Goal: Communication & Community: Answer question/provide support

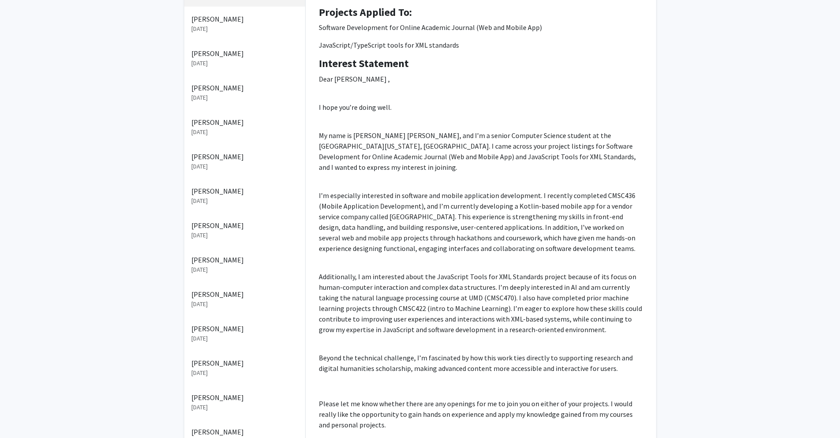
scroll to position [159, 0]
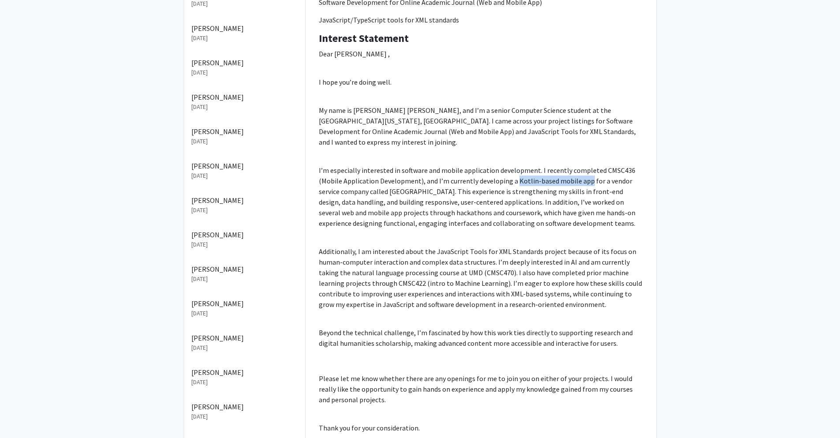
drag, startPoint x: 513, startPoint y: 171, endPoint x: 584, endPoint y: 166, distance: 70.3
click at [584, 166] on p "I’m especially interested in software and mobile application development. I rec…" at bounding box center [481, 196] width 324 height 63
copy p "Kotlin-based mobile app"
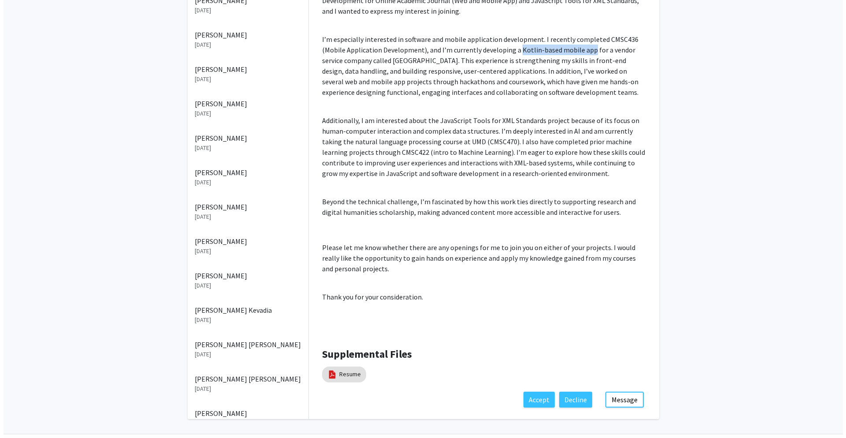
scroll to position [317, 0]
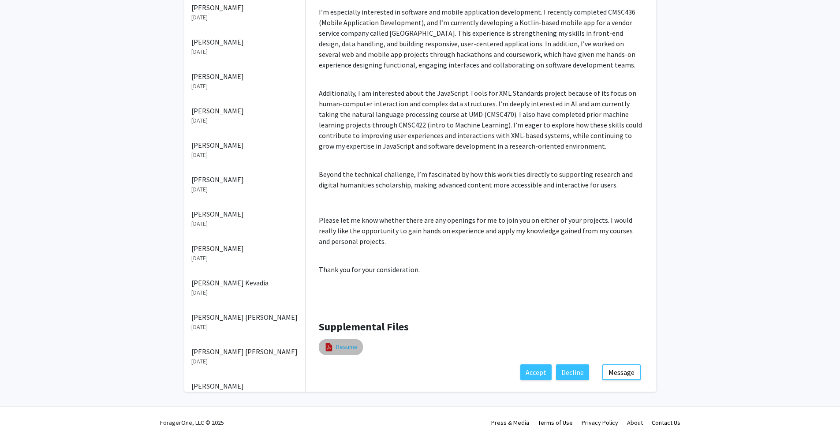
click at [345, 342] on link "Resume" at bounding box center [347, 346] width 22 height 9
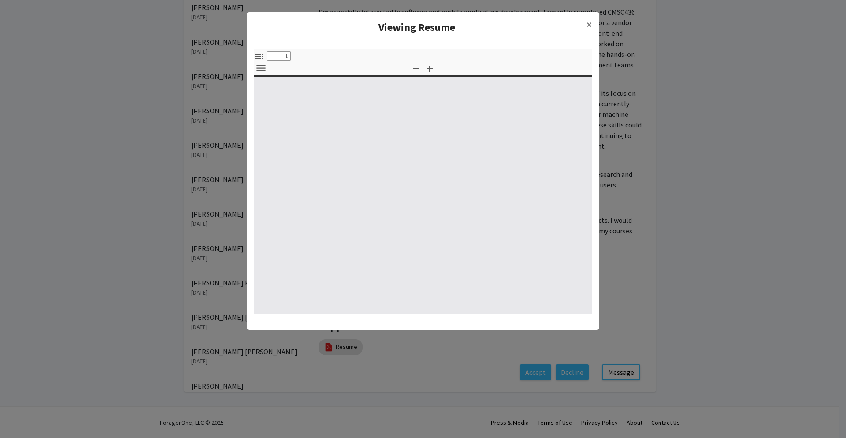
select select "custom"
type input "0"
select select "custom"
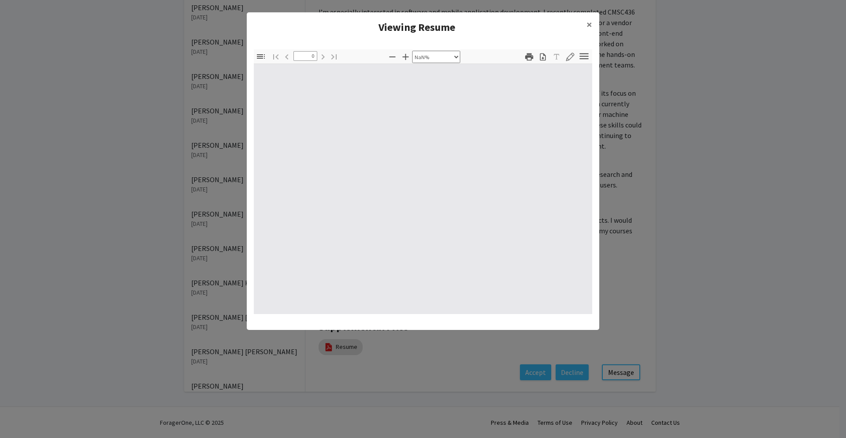
type input "1"
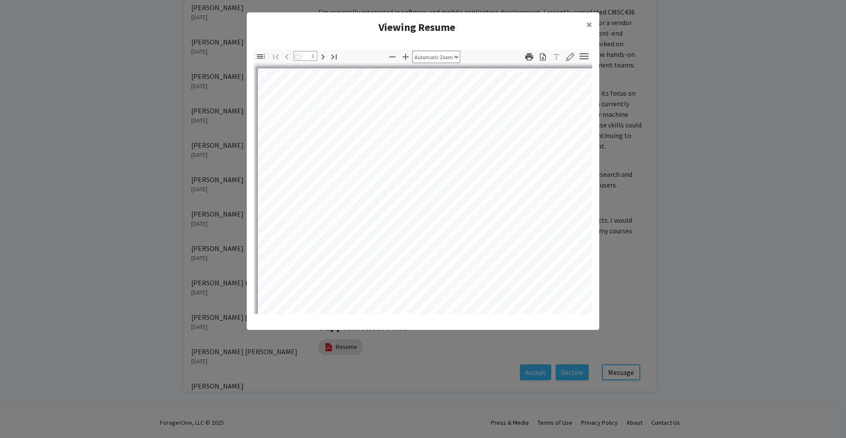
select select "auto"
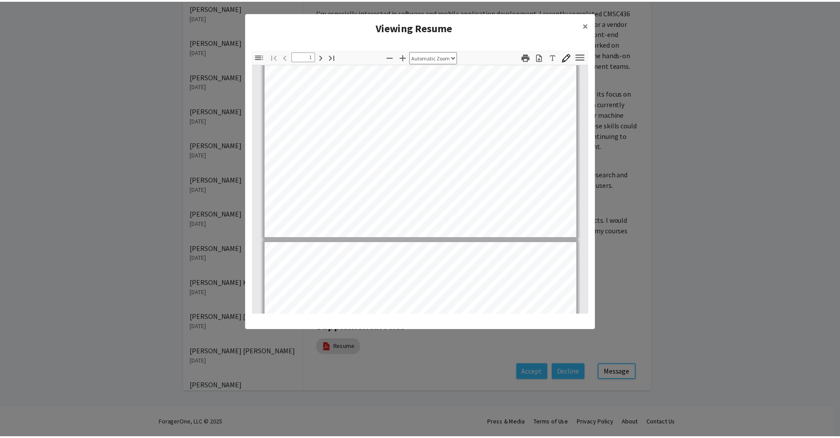
scroll to position [265, 0]
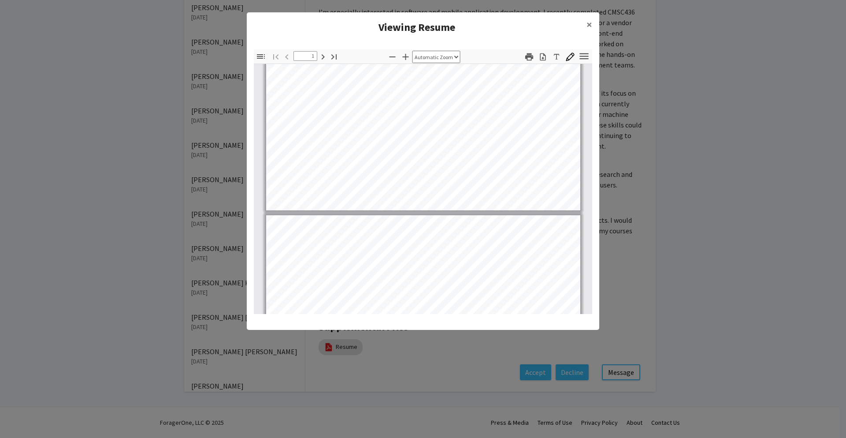
click at [726, 171] on modal-container "Viewing Resume × Thumbnails Document Outline Attachments Layers Current Outline…" at bounding box center [423, 219] width 846 height 438
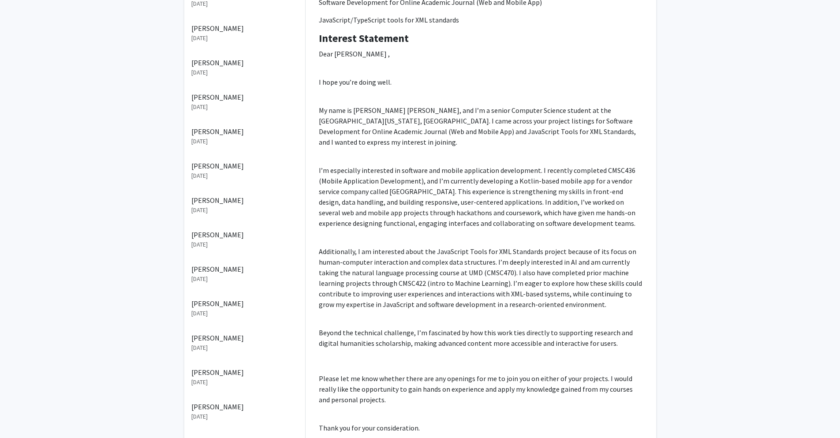
scroll to position [317, 0]
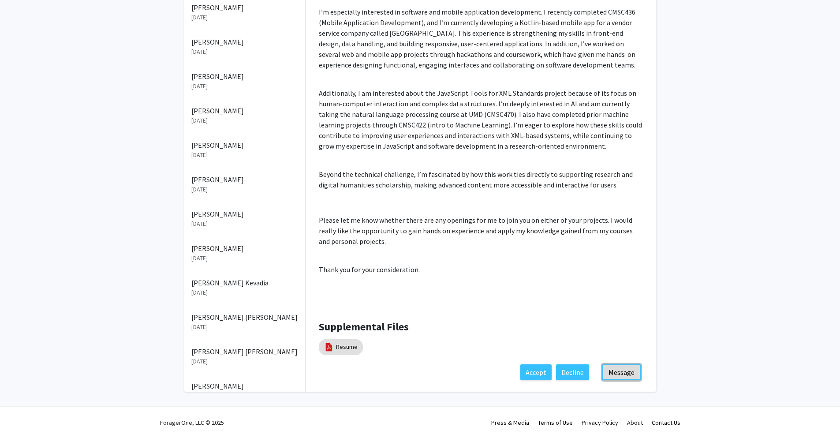
click at [623, 365] on button "Message" at bounding box center [621, 372] width 38 height 16
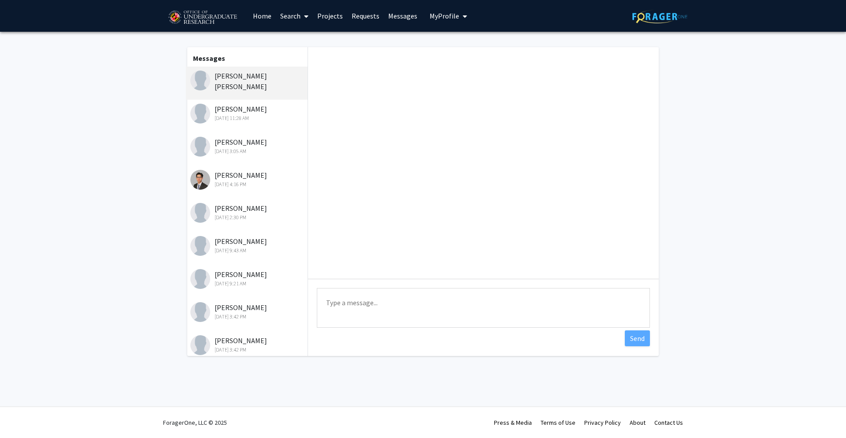
click at [368, 311] on textarea "Type a message" at bounding box center [483, 308] width 333 height 40
click at [249, 182] on div "Sep 12, 2025 4:16 PM" at bounding box center [247, 184] width 115 height 8
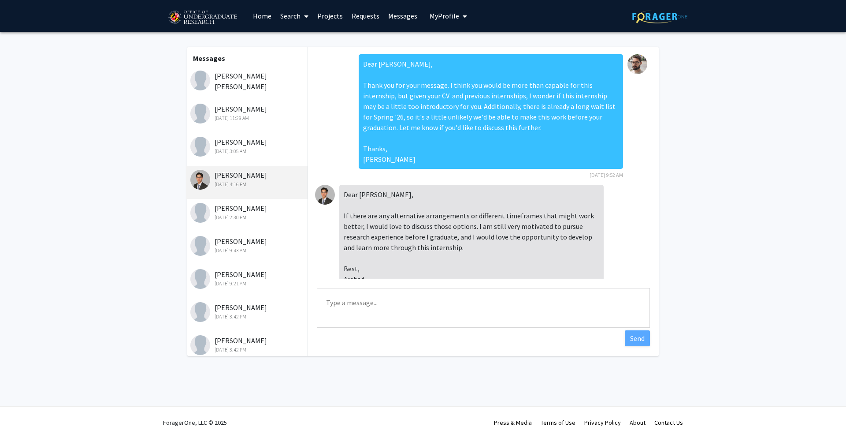
scroll to position [146, 0]
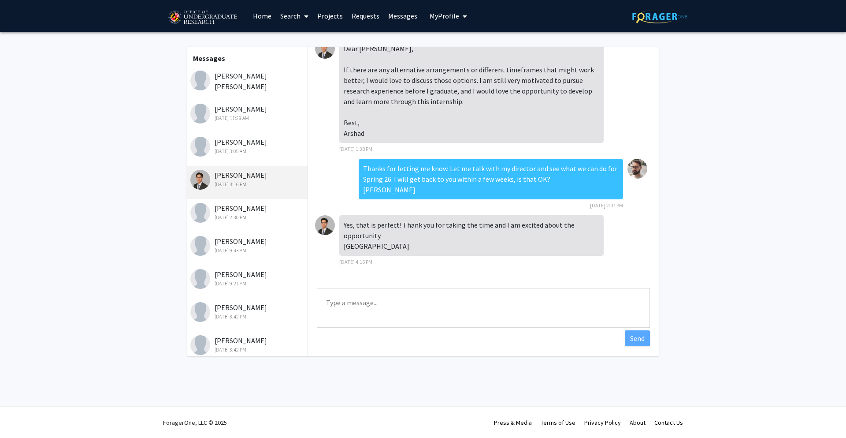
click at [442, 306] on textarea "Type a message" at bounding box center [483, 308] width 333 height 40
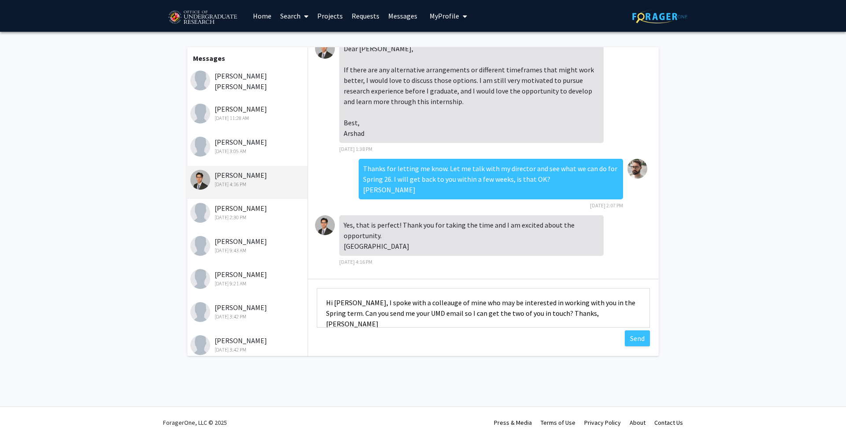
click at [409, 298] on textarea "Hi Arshad, I spoke with a colleauge of mine who may be interested in working wi…" at bounding box center [483, 308] width 333 height 40
type textarea "Hi Arshad, I spoke with a colleague of mine who may be interested in working wi…"
click at [631, 339] on button "Send" at bounding box center [637, 338] width 25 height 16
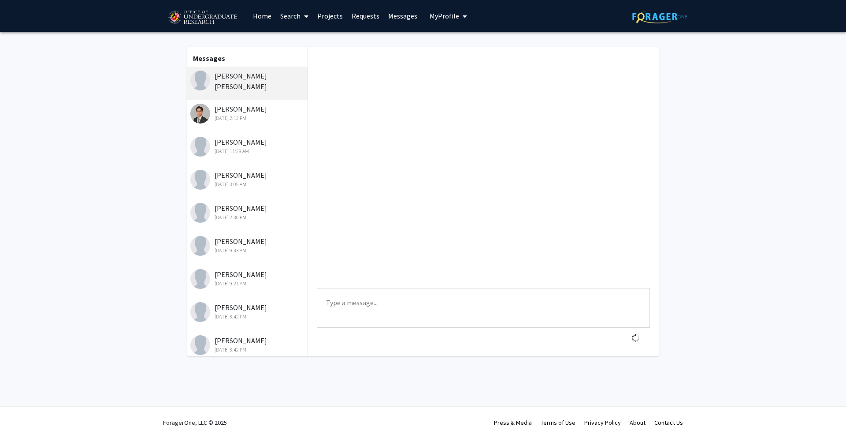
scroll to position [0, 0]
click at [245, 115] on div "[DATE] 2:12 PM" at bounding box center [247, 118] width 115 height 8
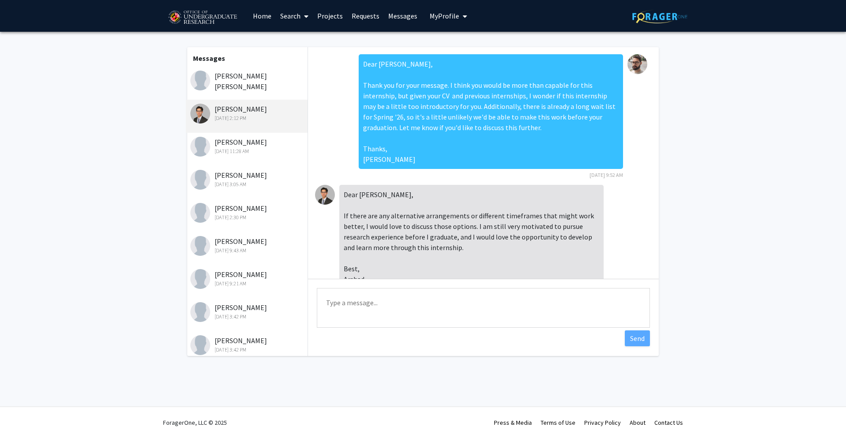
scroll to position [202, 0]
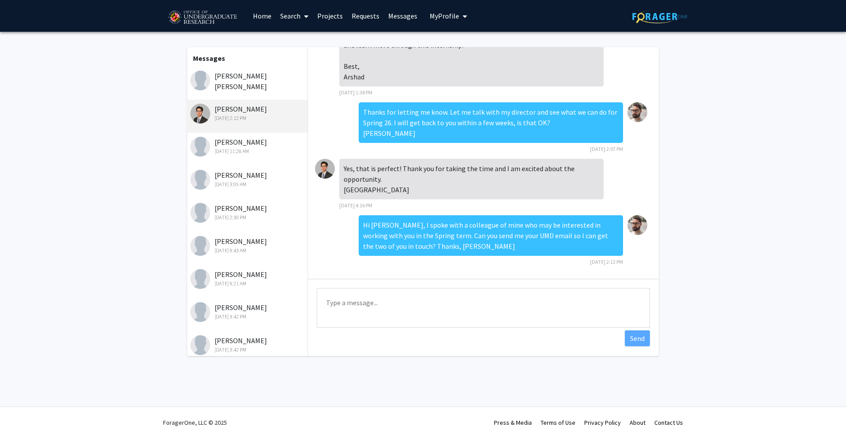
click at [245, 90] on div "[PERSON_NAME] [PERSON_NAME]" at bounding box center [247, 83] width 122 height 33
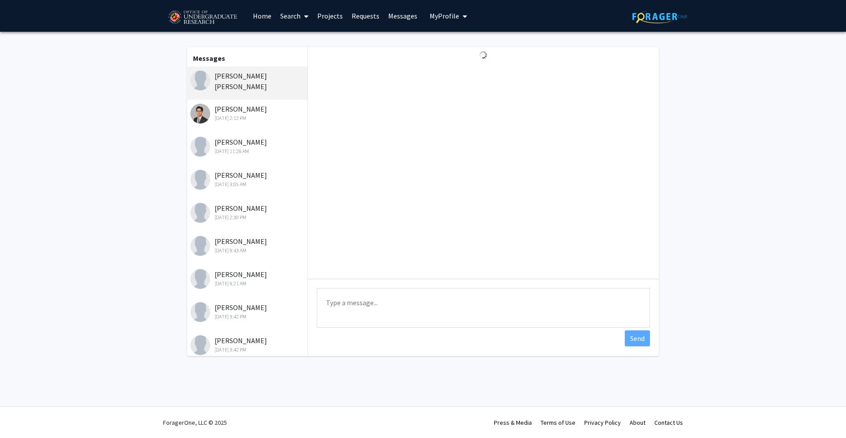
click at [366, 311] on textarea "Type a message" at bounding box center [483, 308] width 333 height 40
click at [257, 149] on div "[DATE] 11:28 AM" at bounding box center [247, 151] width 115 height 8
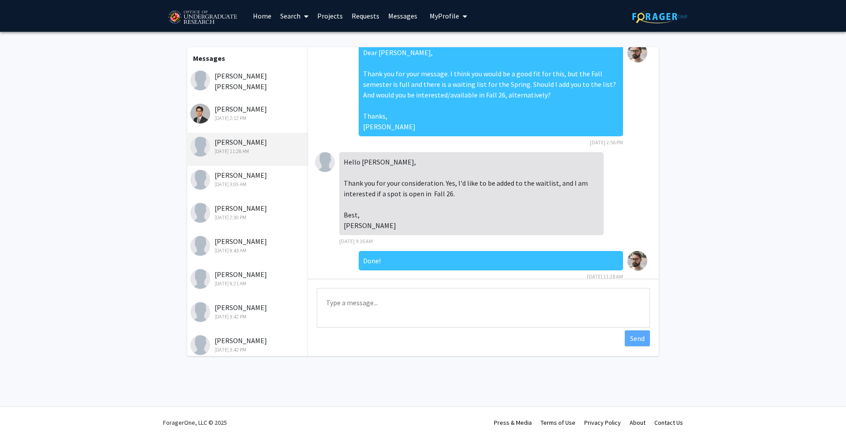
scroll to position [0, 0]
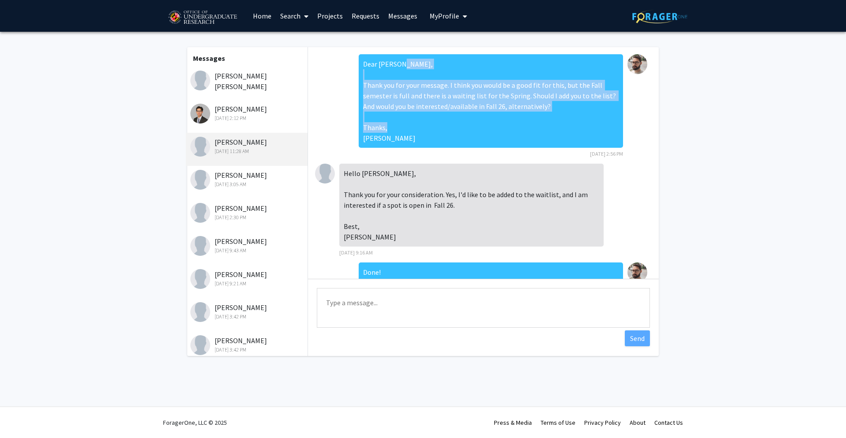
drag, startPoint x: 381, startPoint y: 139, endPoint x: 355, endPoint y: 86, distance: 58.9
click at [359, 86] on div "Dear Max, Thank you for your message. I think you would be a good fit for this,…" at bounding box center [491, 100] width 264 height 93
copy div "Thank you for your message. I think you would be a good fit for this, but the F…"
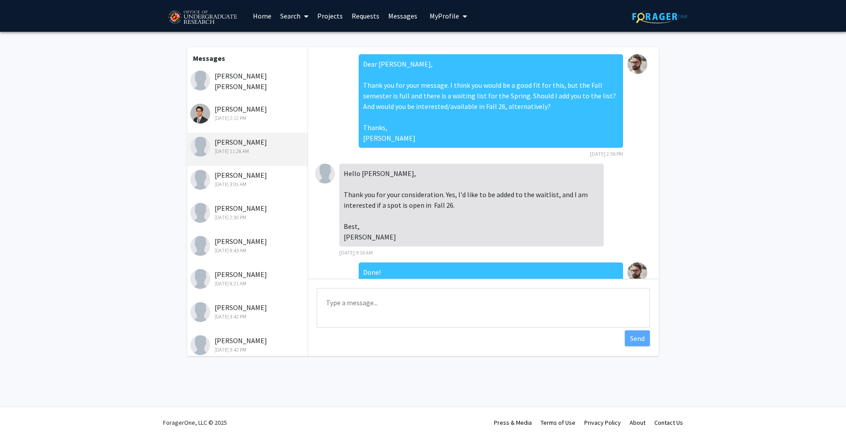
click at [238, 85] on div "[PERSON_NAME] [PERSON_NAME]" at bounding box center [247, 83] width 122 height 33
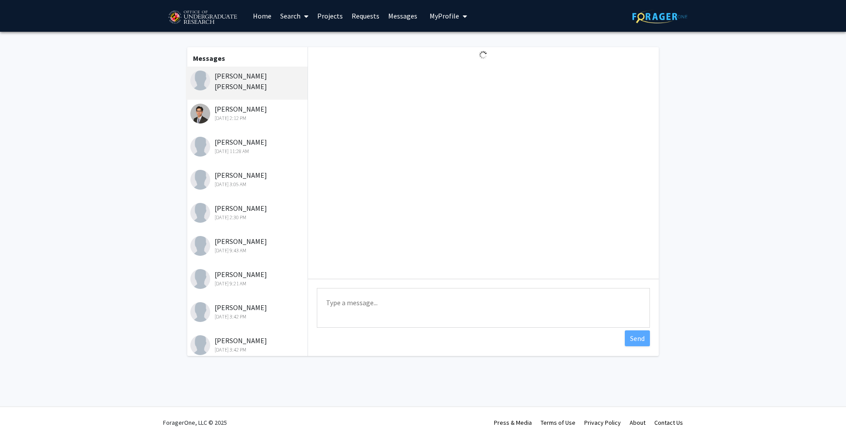
click at [385, 310] on textarea "Type a message" at bounding box center [483, 308] width 333 height 40
paste textarea "Thank you for your message. I think you would be a good fit for this, but the F…"
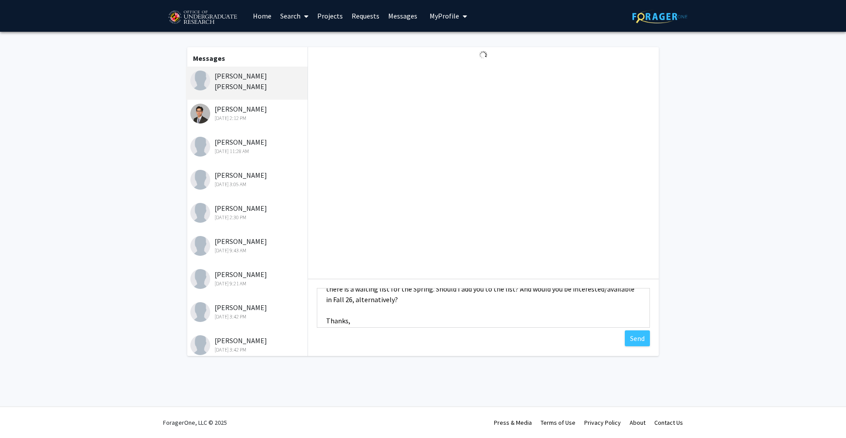
scroll to position [63, 0]
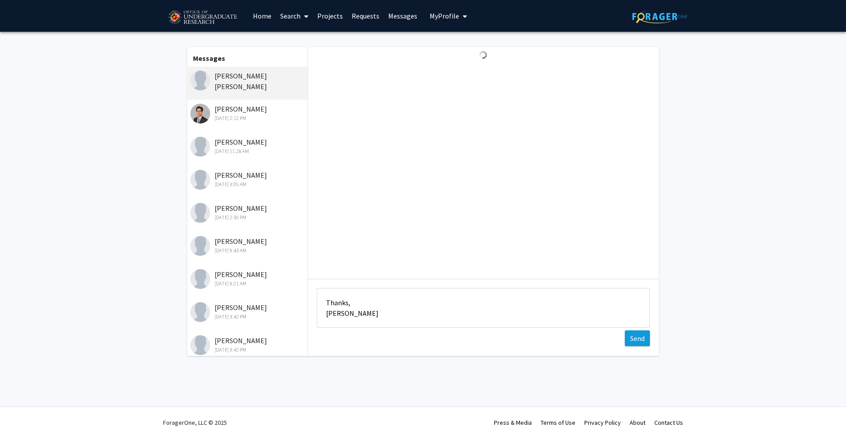
type textarea "Dear [PERSON_NAME], Thank you for your message. I think you would be a good fit…"
click at [640, 338] on button "Send" at bounding box center [637, 338] width 25 height 16
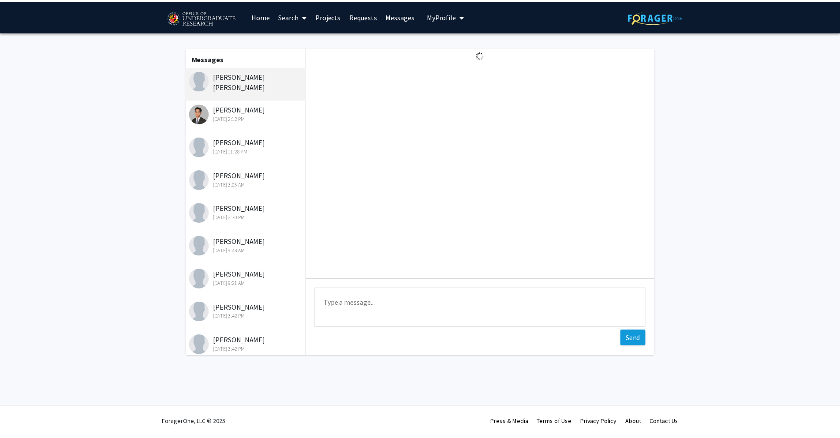
scroll to position [0, 0]
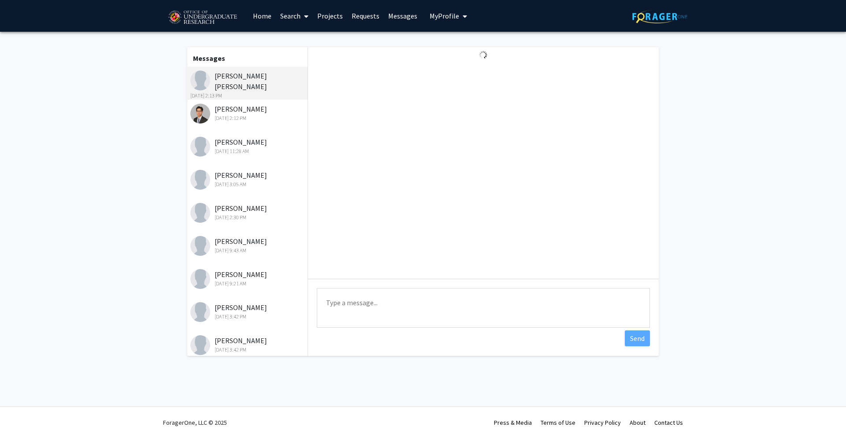
click at [369, 15] on link "Requests" at bounding box center [365, 15] width 37 height 31
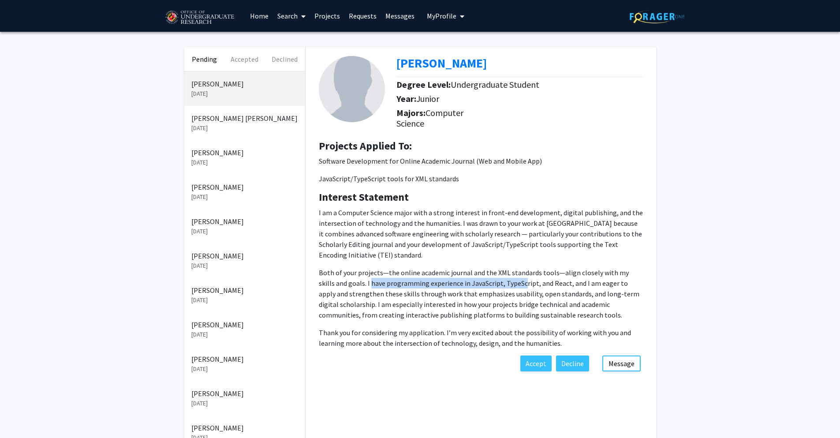
drag, startPoint x: 354, startPoint y: 283, endPoint x: 506, endPoint y: 283, distance: 151.6
click at [506, 283] on p "Both of your projects—the online academic journal and the XML standards tools—a…" at bounding box center [481, 293] width 324 height 53
click at [505, 283] on p "Both of your projects—the online academic journal and the XML standards tools—a…" at bounding box center [481, 293] width 324 height 53
click at [506, 280] on p "Both of your projects—the online academic journal and the XML standards tools—a…" at bounding box center [481, 293] width 324 height 53
click at [469, 281] on p "Both of your projects—the online academic journal and the XML standards tools—a…" at bounding box center [481, 293] width 324 height 53
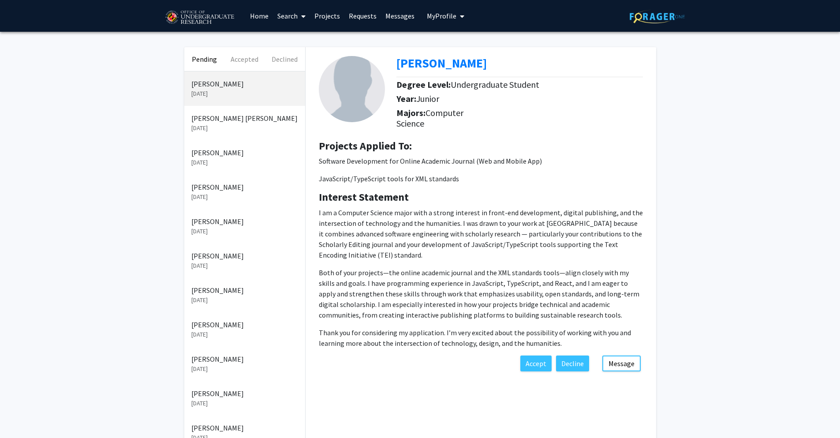
click at [231, 130] on p "[DATE]" at bounding box center [244, 127] width 107 height 9
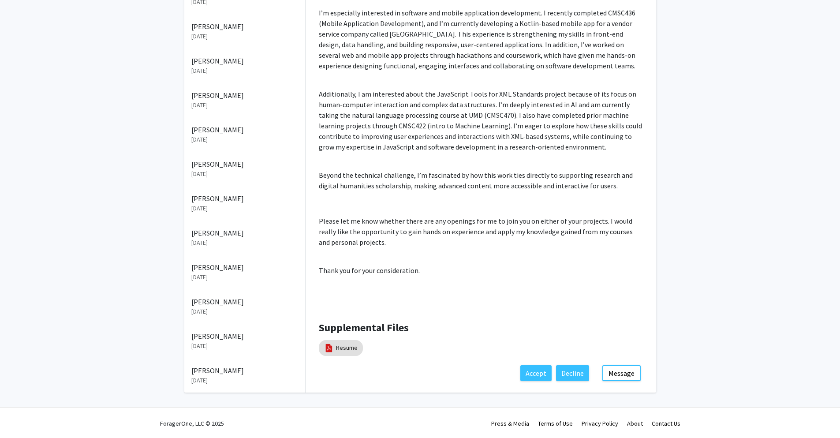
scroll to position [317, 0]
click at [341, 341] on mat-chip "Resume" at bounding box center [341, 347] width 44 height 16
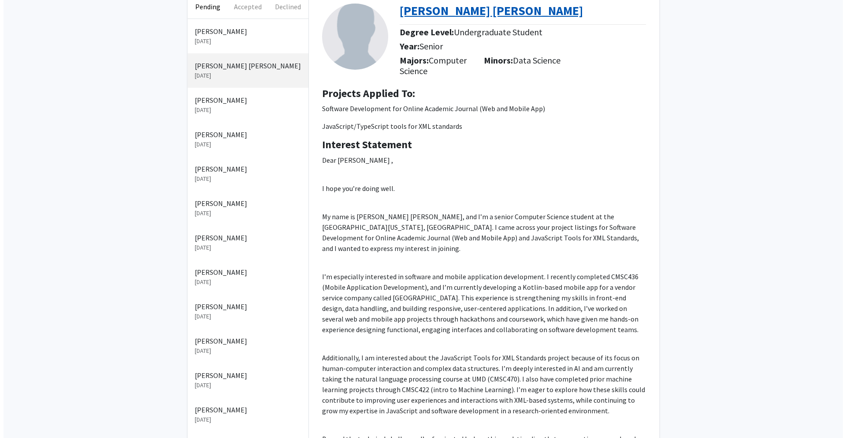
scroll to position [0, 0]
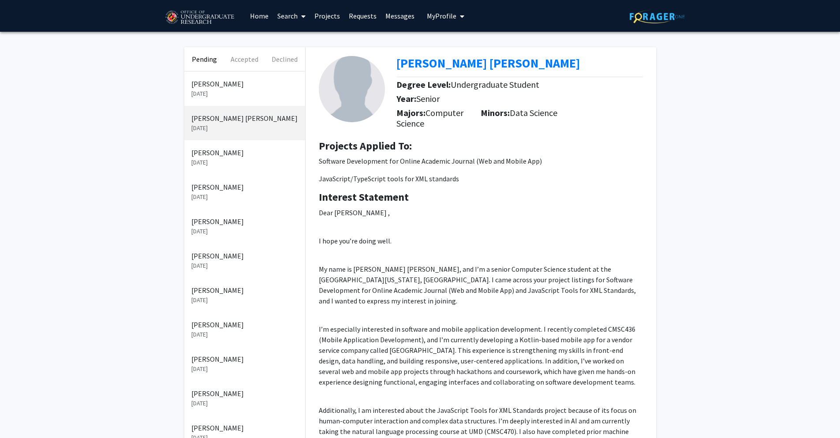
click at [396, 19] on link "Messages" at bounding box center [400, 15] width 38 height 31
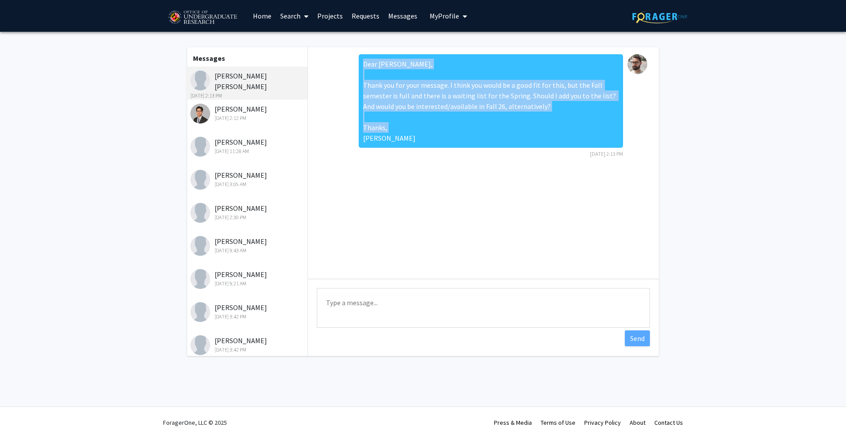
drag, startPoint x: 391, startPoint y: 141, endPoint x: 357, endPoint y: 86, distance: 64.7
click at [357, 86] on div "Dear Dave, Thank you for your message. I think you would be a good fit for this…" at bounding box center [483, 108] width 337 height 109
click at [363, 86] on div "Dear [PERSON_NAME], Thank you for your message. I think you would be a good fit…" at bounding box center [491, 100] width 264 height 93
click at [369, 83] on div "Dear [PERSON_NAME], Thank you for your message. I think you would be a good fit…" at bounding box center [491, 100] width 264 height 93
click at [364, 83] on div "Dear [PERSON_NAME], Thank you for your message. I think you would be a good fit…" at bounding box center [491, 100] width 264 height 93
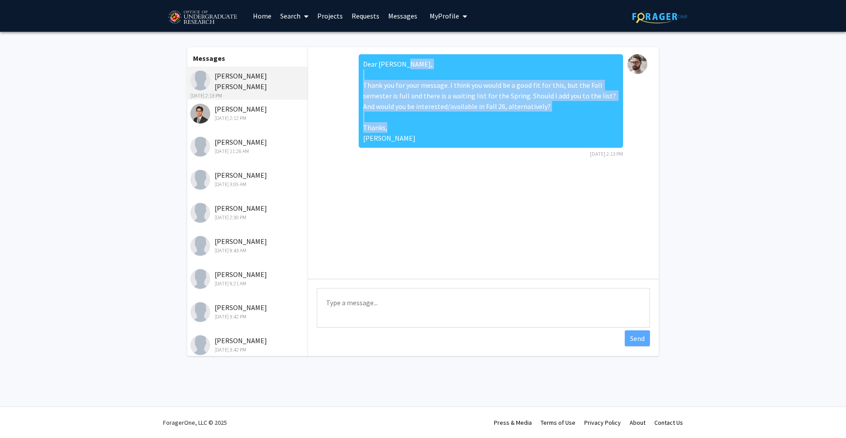
drag, startPoint x: 383, startPoint y: 136, endPoint x: 365, endPoint y: 85, distance: 53.8
click at [365, 85] on div "Dear [PERSON_NAME], Thank you for your message. I think you would be a good fit…" at bounding box center [491, 100] width 264 height 93
copy div "Thank you for your message. I think you would be a good fit for this, but the F…"
click at [376, 18] on link "Requests" at bounding box center [365, 15] width 37 height 31
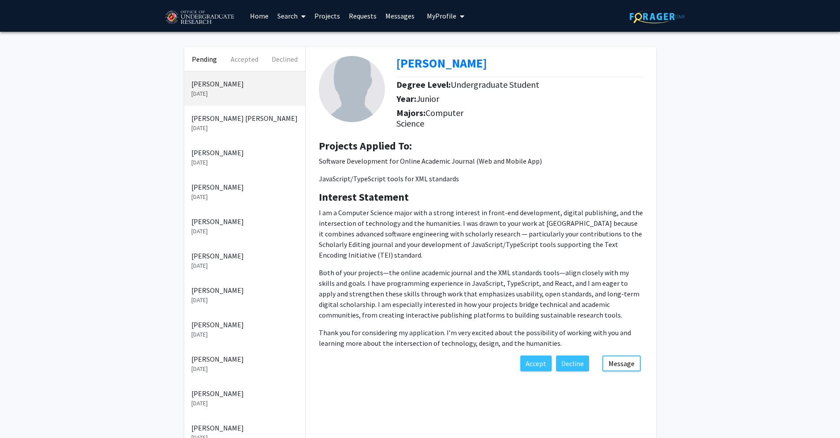
click at [231, 90] on p "[DATE]" at bounding box center [244, 93] width 107 height 9
click at [614, 362] on button "Message" at bounding box center [621, 363] width 38 height 16
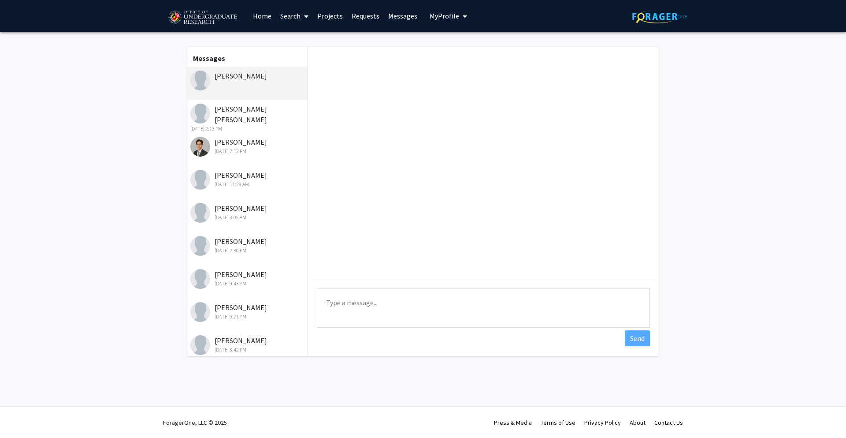
click at [405, 308] on textarea "Type a message" at bounding box center [483, 308] width 333 height 40
paste textarea "Thank you for your message. I think you would be a good fit for this, but the F…"
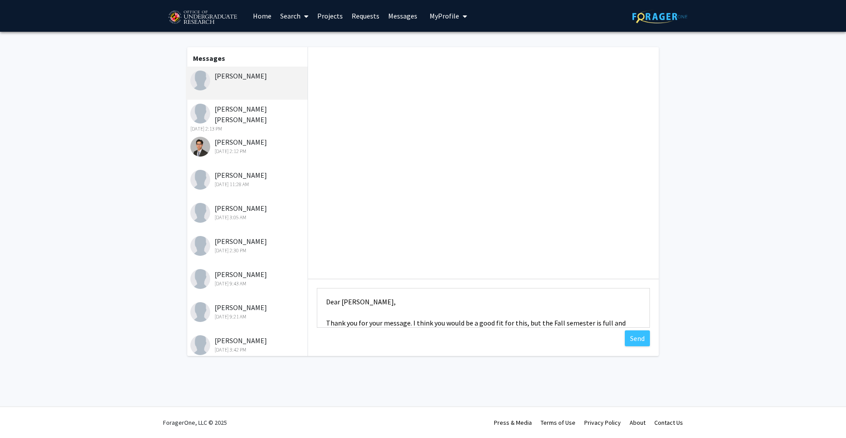
scroll to position [54, 0]
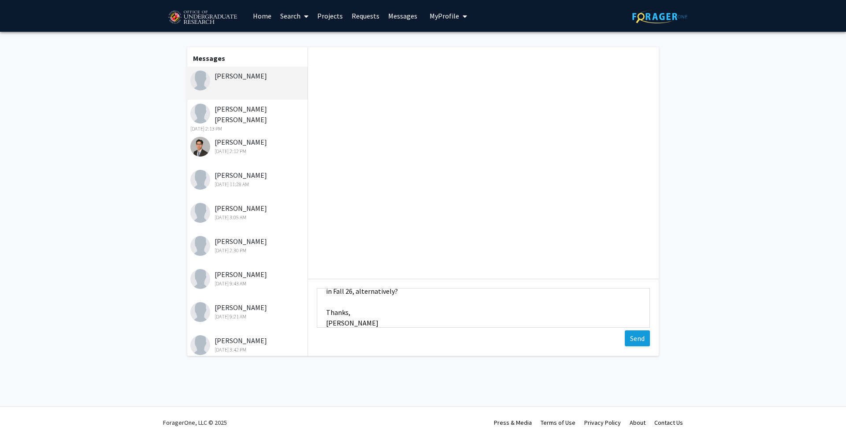
type textarea "Dear Rohit, Thank you for your message. I think you would be a good fit for thi…"
click at [644, 338] on button "Send" at bounding box center [637, 338] width 25 height 16
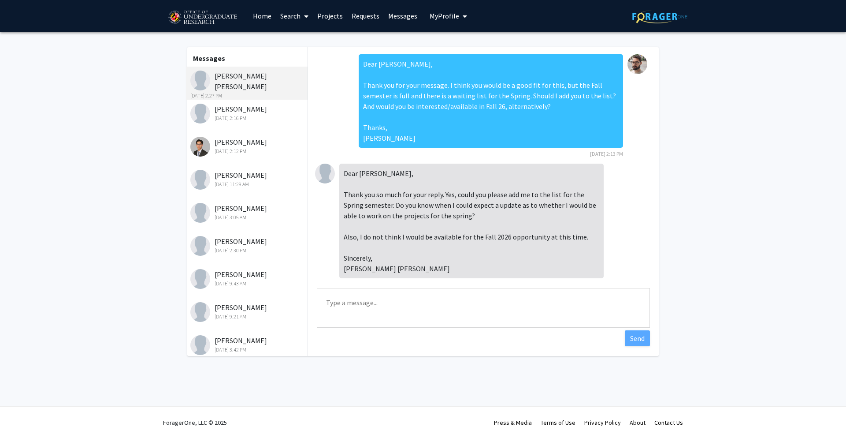
scroll to position [22, 0]
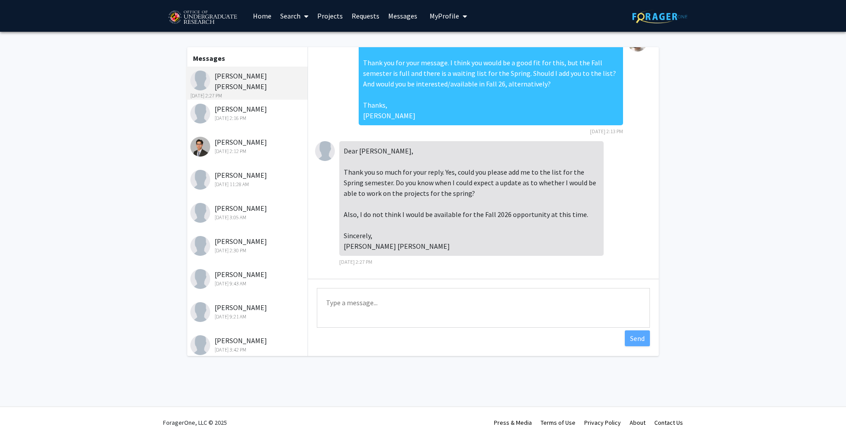
click at [371, 298] on textarea "Type a message" at bounding box center [483, 308] width 333 height 40
click at [352, 18] on link "Requests" at bounding box center [365, 15] width 37 height 31
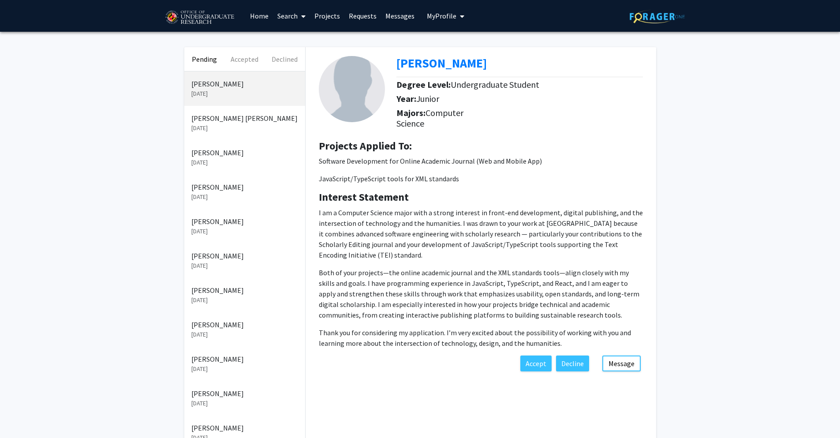
click at [391, 10] on link "Messages" at bounding box center [400, 15] width 38 height 31
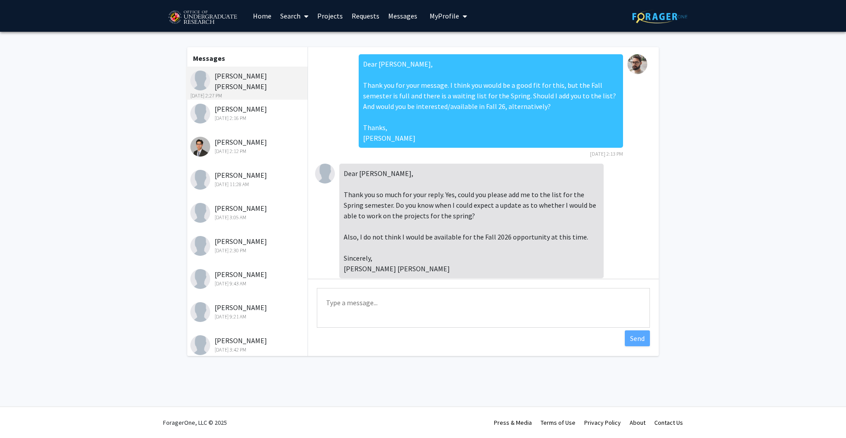
scroll to position [22, 0]
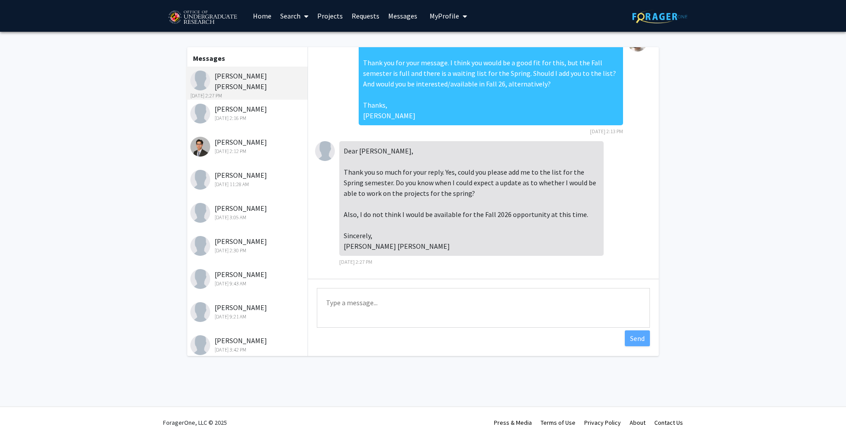
click at [361, 305] on textarea "Type a message" at bounding box center [483, 308] width 333 height 40
type textarea "H"
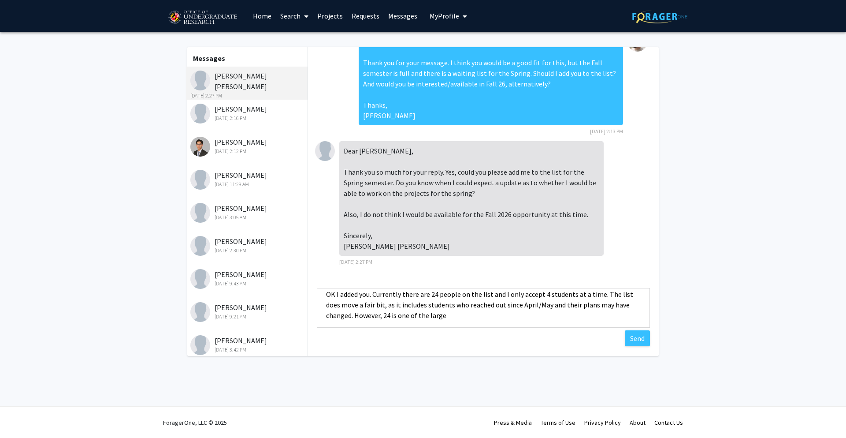
scroll to position [11, 0]
click at [353, 309] on textarea "OK I added you. Currently there are 24 people on the list and I only accept 4 s…" at bounding box center [483, 308] width 333 height 40
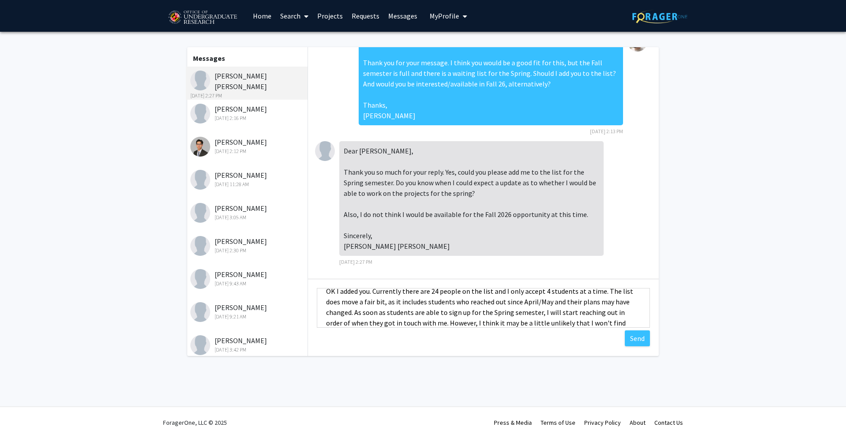
click at [611, 317] on textarea "OK I added you. Currently there are 24 people on the list and I only accept 4 s…" at bounding box center [483, 308] width 333 height 40
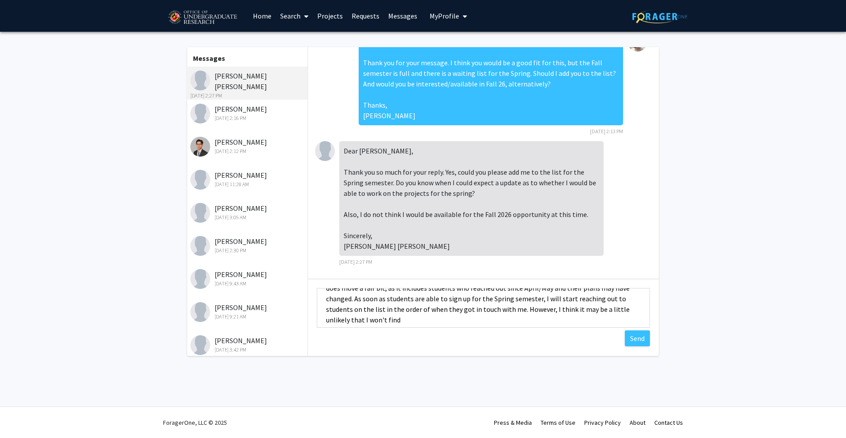
scroll to position [32, 0]
drag, startPoint x: 521, startPoint y: 302, endPoint x: 531, endPoint y: 317, distance: 17.8
click at [531, 317] on textarea "OK I added you. Currently there are 24 people on the list and I only accept 4 s…" at bounding box center [483, 308] width 333 height 40
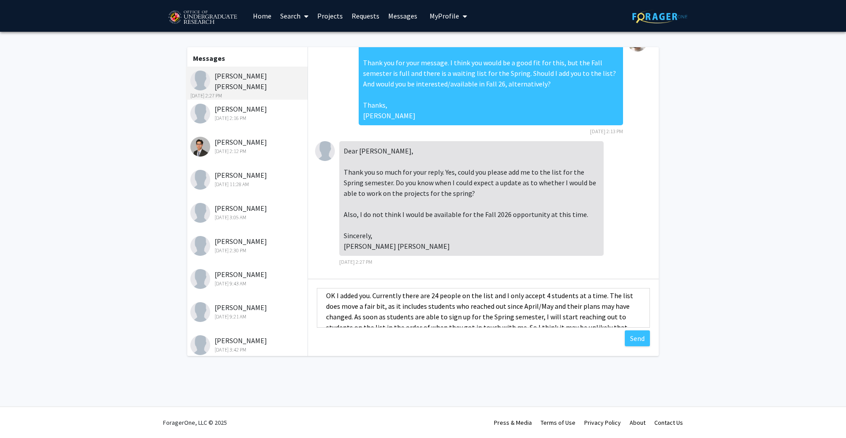
scroll to position [0, 0]
click at [369, 305] on textarea "OK I added you. Currently there are 24 people on the list and I only accept 4 s…" at bounding box center [483, 308] width 333 height 40
drag, startPoint x: 490, startPoint y: 305, endPoint x: 518, endPoint y: 300, distance: 28.6
click at [518, 300] on textarea "OK I added you to the list. Currently there are 24 people on the list and I onl…" at bounding box center [483, 308] width 333 height 40
click at [541, 315] on textarea "OK I added you to the list. Currently there are 24 people on the list and I onl…" at bounding box center [483, 308] width 333 height 40
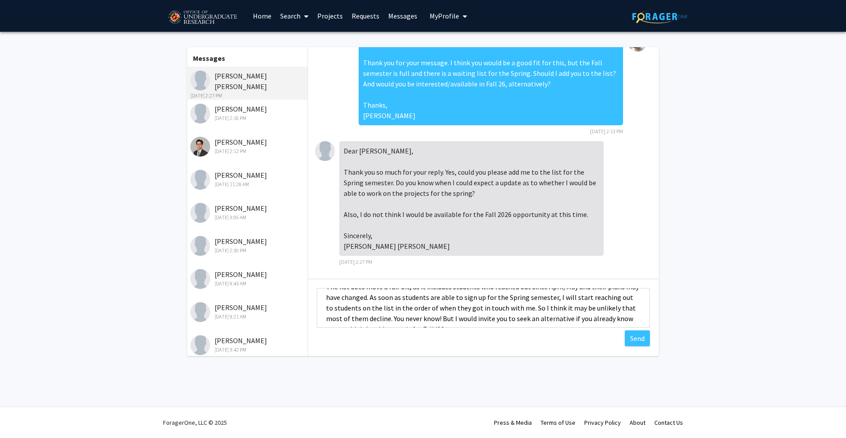
scroll to position [39, 0]
drag, startPoint x: 395, startPoint y: 296, endPoint x: 493, endPoint y: 298, distance: 97.4
click at [493, 298] on textarea "OK I added you to the list. Currently there are 24 people on the list and I onl…" at bounding box center [483, 308] width 333 height 40
click at [440, 290] on textarea "OK I added you to the list. Currently there are 24 people on the list and I onl…" at bounding box center [483, 308] width 333 height 40
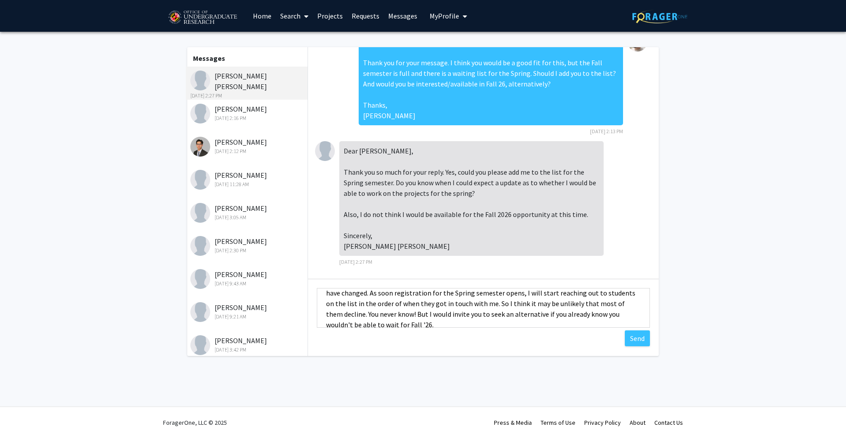
click at [400, 312] on textarea "OK I added you to the list. Currently there are 24 people on the list and I onl…" at bounding box center [483, 308] width 333 height 40
type textarea "OK I added you to the list. Currently there are 24 people on the list and I onl…"
click at [636, 341] on button "Send" at bounding box center [637, 338] width 25 height 16
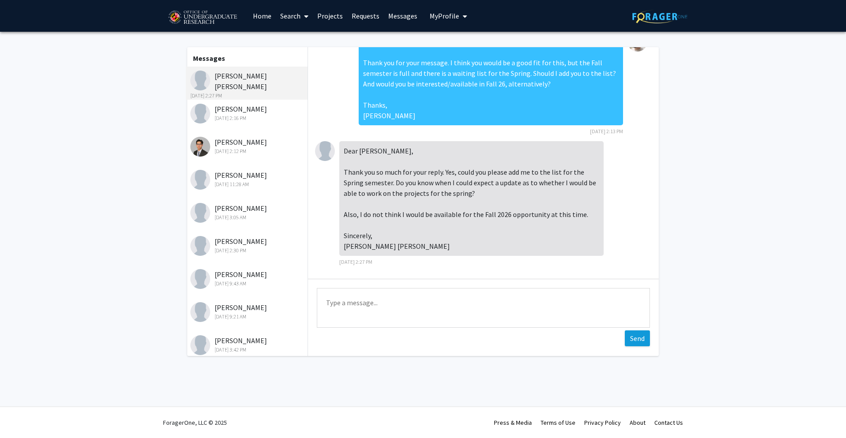
scroll to position [142, 0]
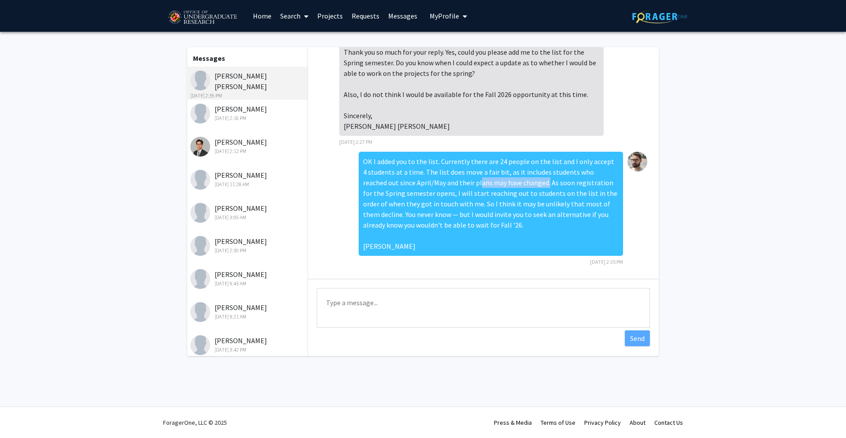
drag, startPoint x: 503, startPoint y: 185, endPoint x: 434, endPoint y: 186, distance: 68.8
click at [434, 186] on div "OK I added you to the list. Currently there are 24 people on the list and I onl…" at bounding box center [491, 204] width 264 height 104
click at [516, 231] on div "OK I added you to the list. Currently there are 24 people on the list and I onl…" at bounding box center [491, 204] width 264 height 104
